Goal: Task Accomplishment & Management: Manage account settings

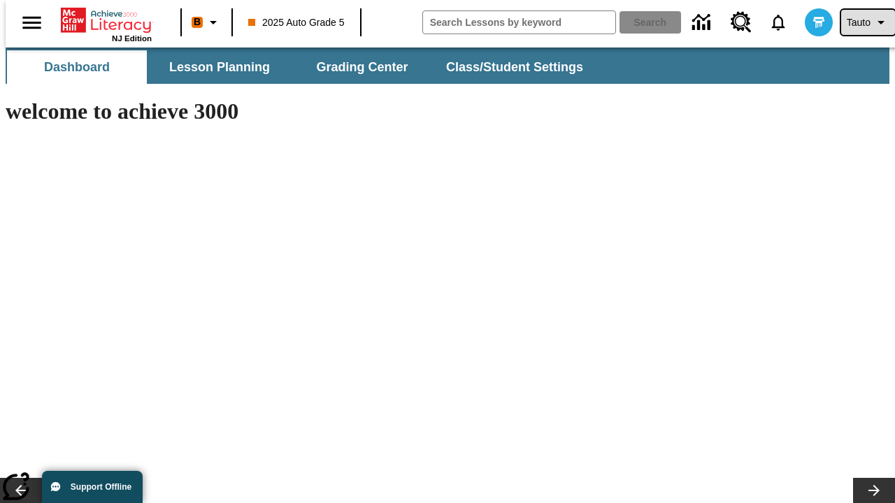
click at [861, 22] on span "Tauto" at bounding box center [859, 22] width 24 height 15
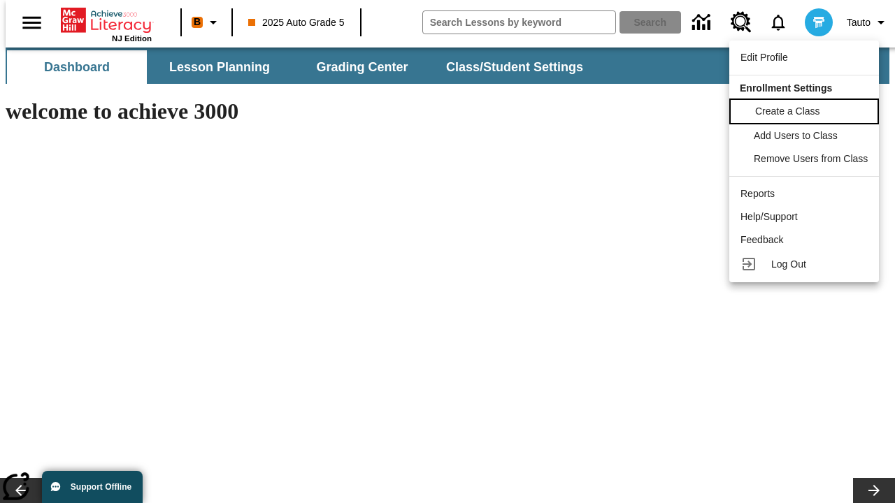
click at [806, 110] on span "Create a Class" at bounding box center [787, 111] width 65 height 11
click at [806, 136] on span "Add Users to Class" at bounding box center [797, 134] width 84 height 11
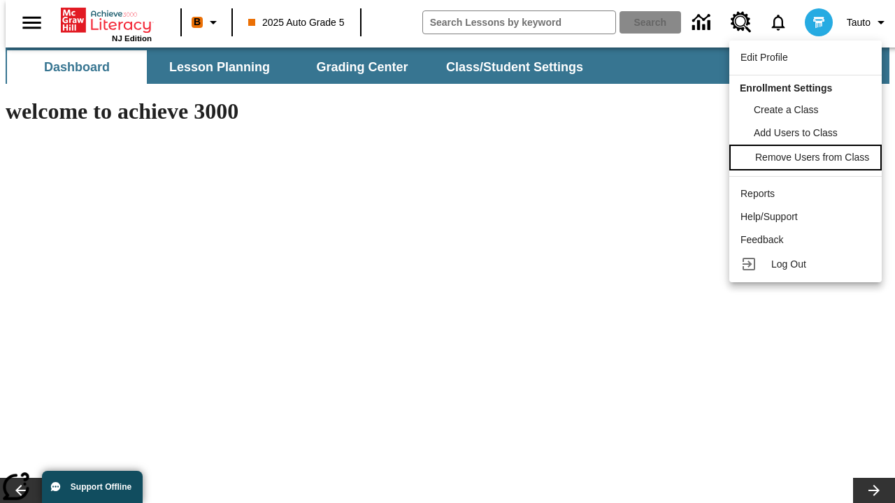
click at [806, 159] on span "Remove Users from Class" at bounding box center [812, 157] width 114 height 11
